Goal: Transaction & Acquisition: Purchase product/service

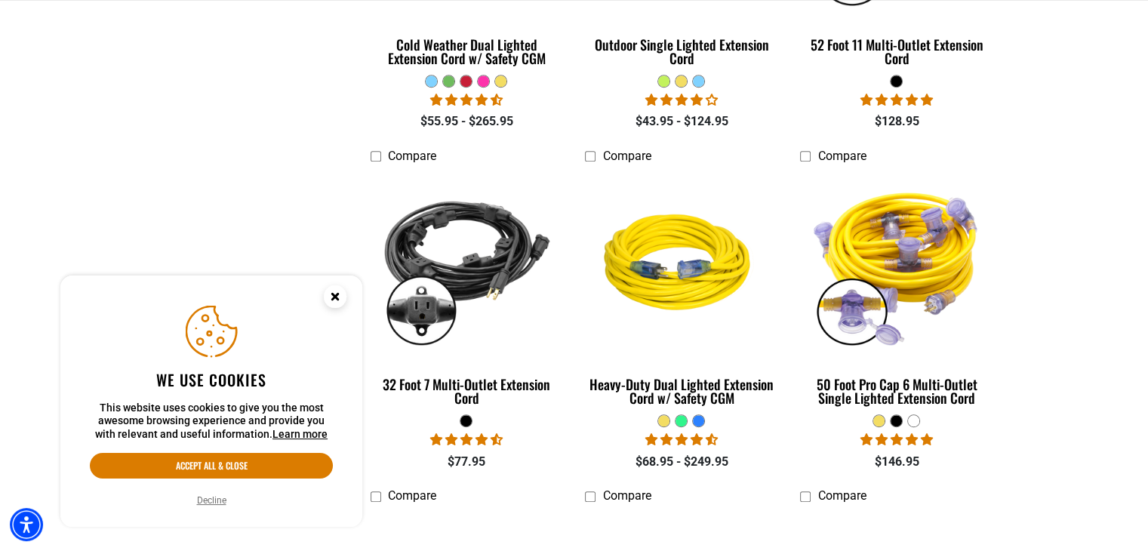
scroll to position [1358, 0]
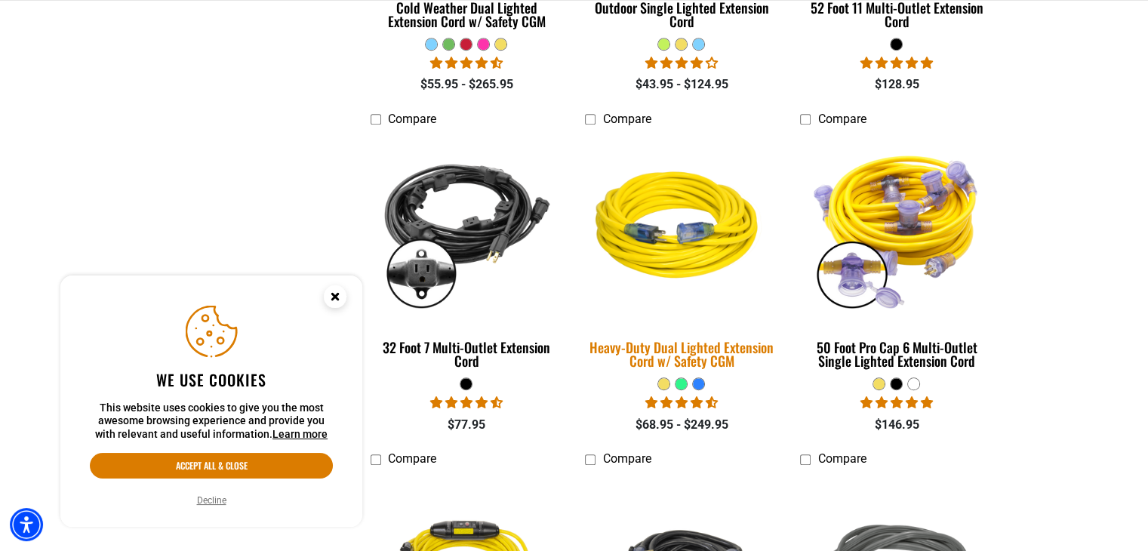
click at [676, 263] on img at bounding box center [681, 227] width 211 height 193
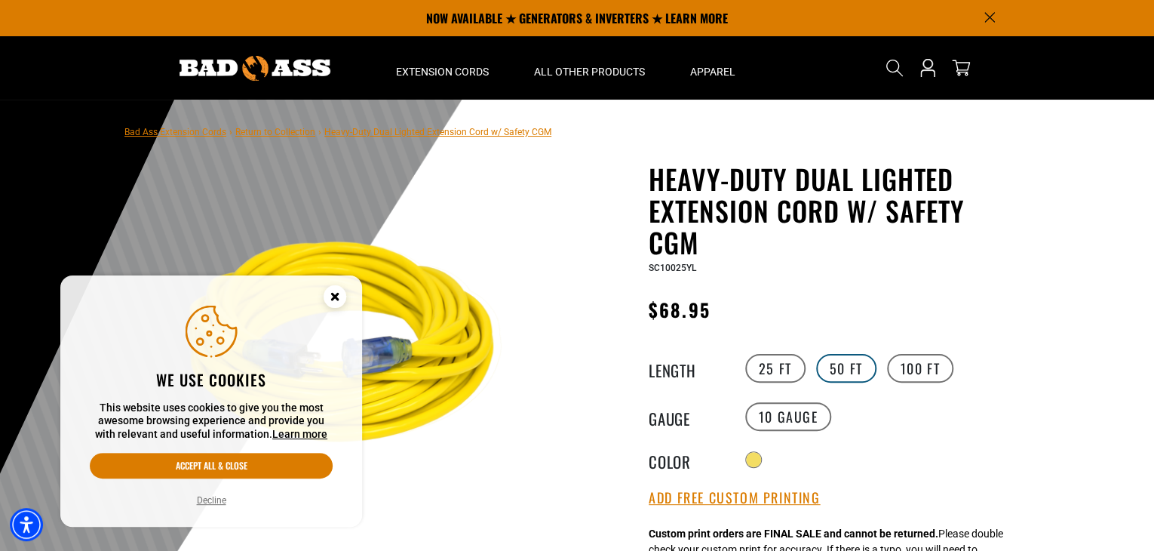
click at [846, 364] on label "50 FT" at bounding box center [846, 368] width 60 height 29
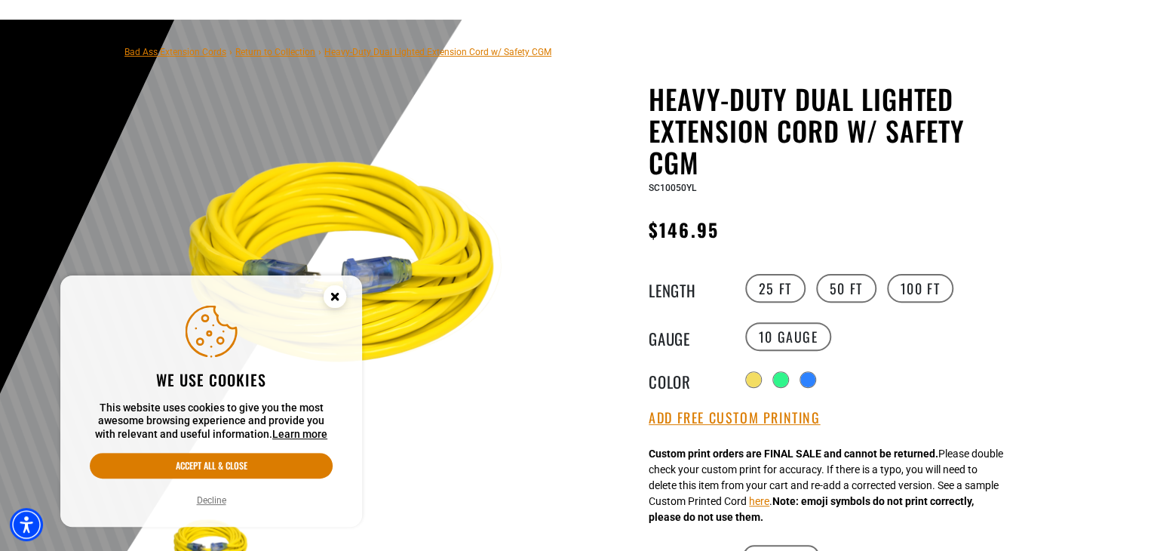
scroll to position [302, 0]
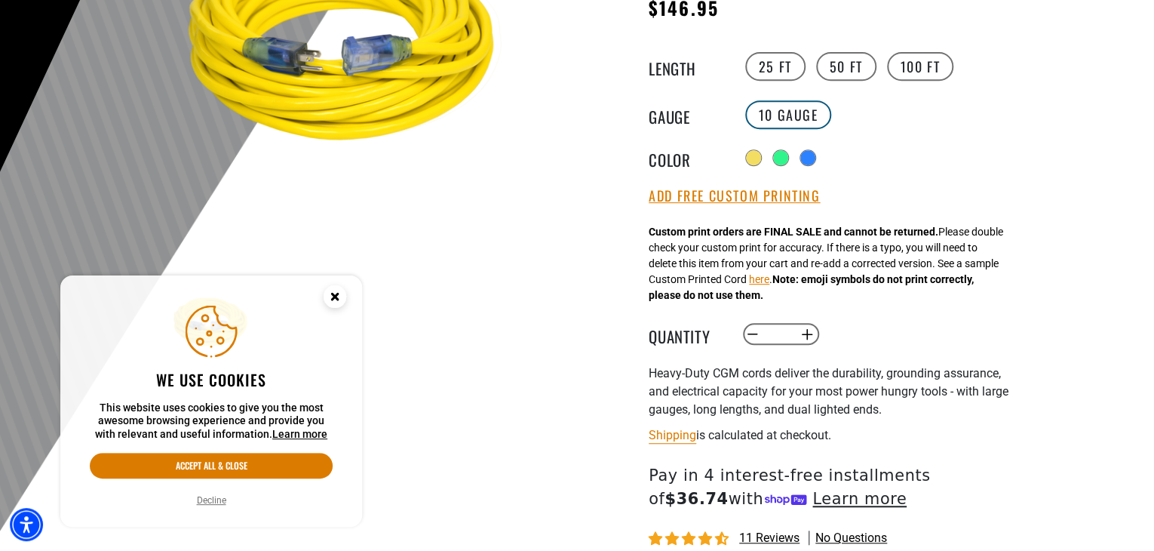
click at [796, 111] on label "10 Gauge" at bounding box center [788, 114] width 87 height 29
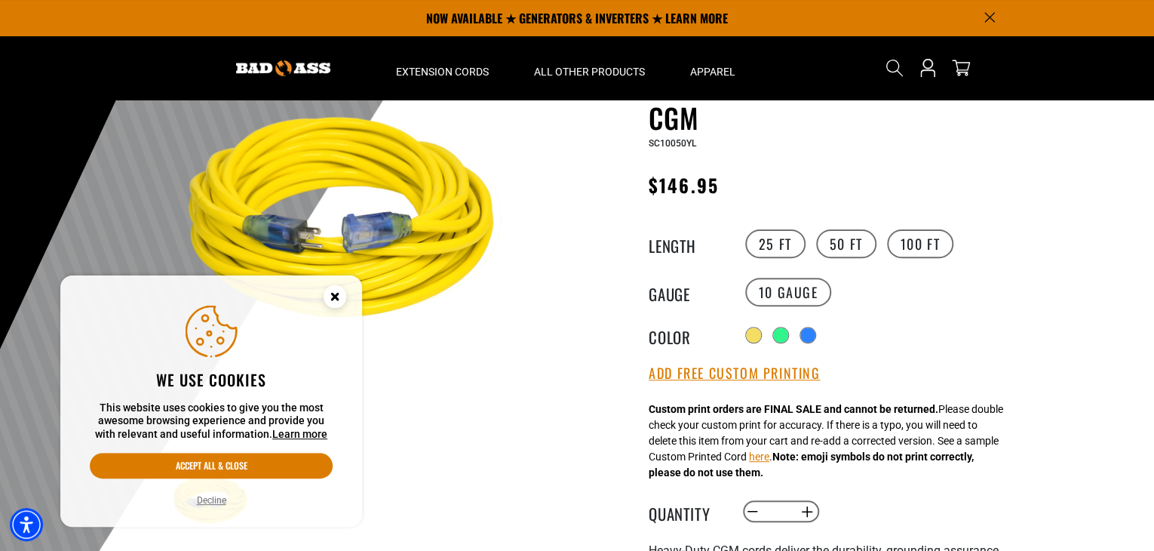
scroll to position [0, 0]
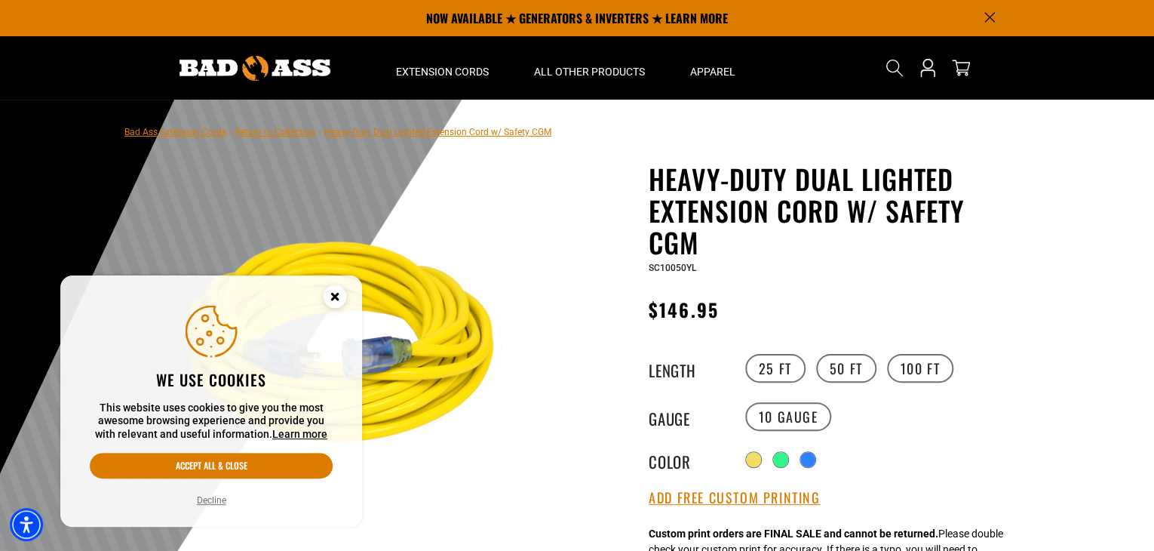
click at [334, 295] on icon "Close this option" at bounding box center [334, 296] width 5 height 5
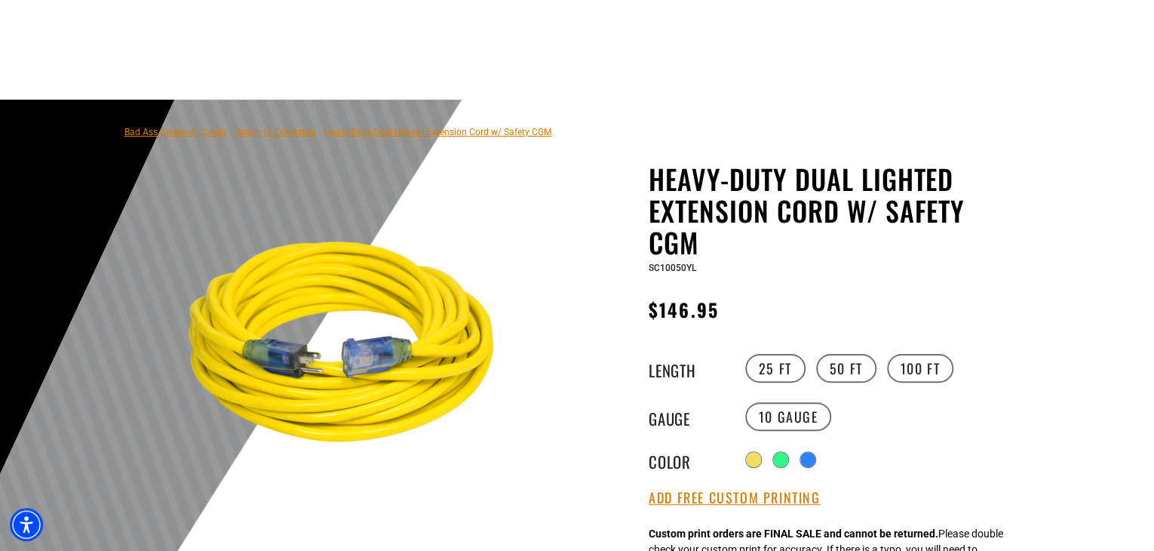
scroll to position [481, 0]
